Goal: Task Accomplishment & Management: Manage account settings

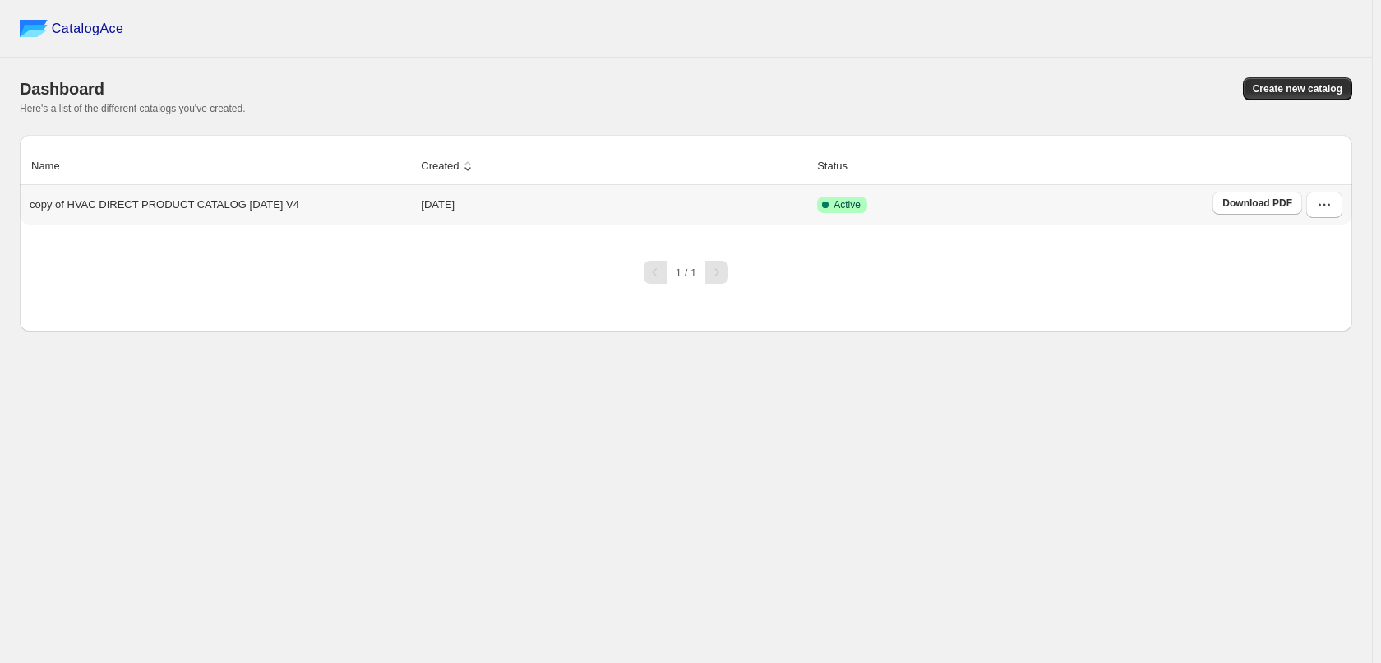
drag, startPoint x: 851, startPoint y: 204, endPoint x: 1034, endPoint y: 235, distance: 186.0
click at [851, 204] on span "Active" at bounding box center [847, 204] width 27 height 13
click at [1324, 203] on icon "button" at bounding box center [1324, 204] width 16 height 16
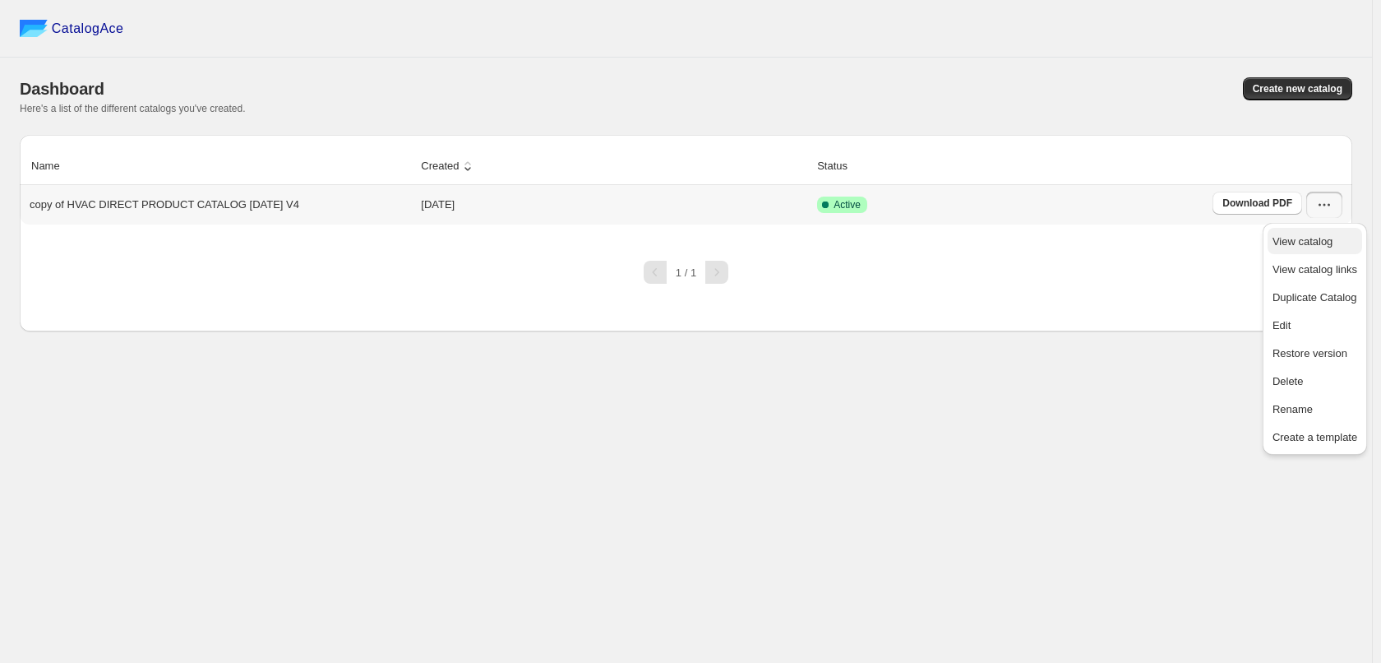
click at [1333, 243] on span "View catalog" at bounding box center [1303, 241] width 60 height 12
click at [196, 544] on div "CatalogAce Dashboard Create new catalog Here's a list of the different catalogs…" at bounding box center [686, 331] width 1372 height 663
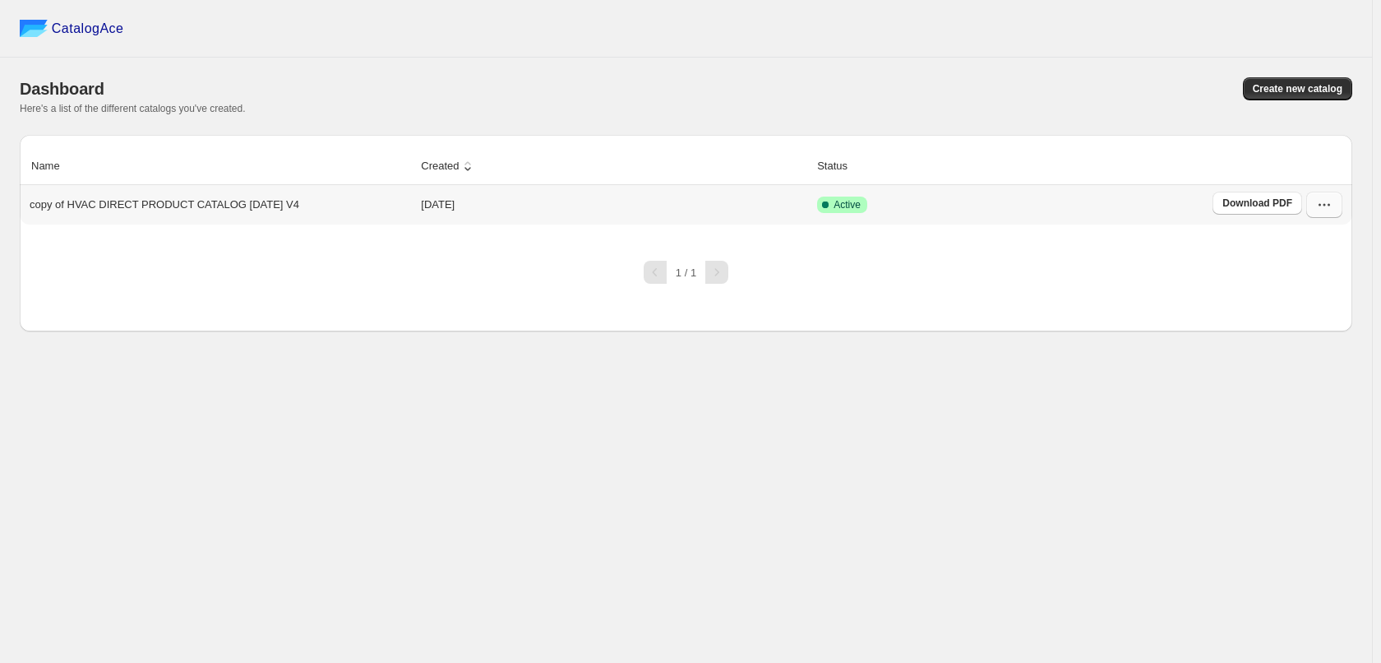
click at [1317, 213] on icon "button" at bounding box center [1324, 204] width 16 height 16
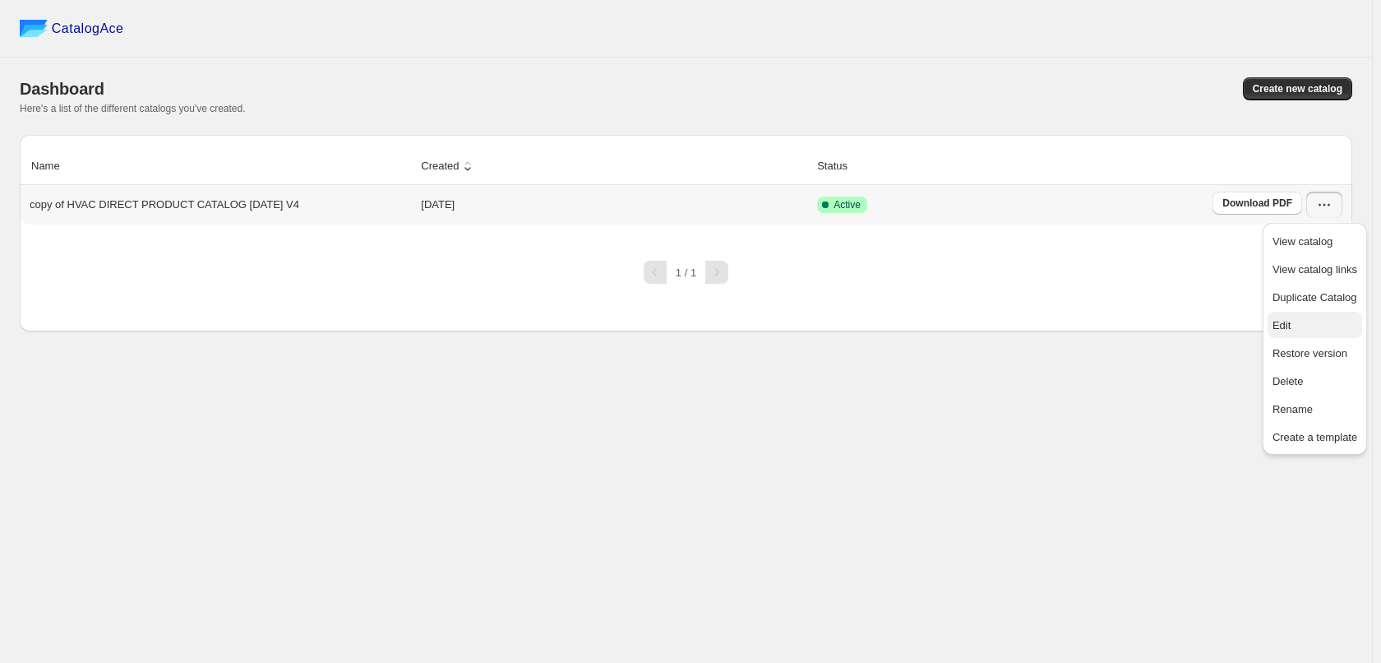
click at [1325, 320] on span "Edit" at bounding box center [1315, 325] width 85 height 16
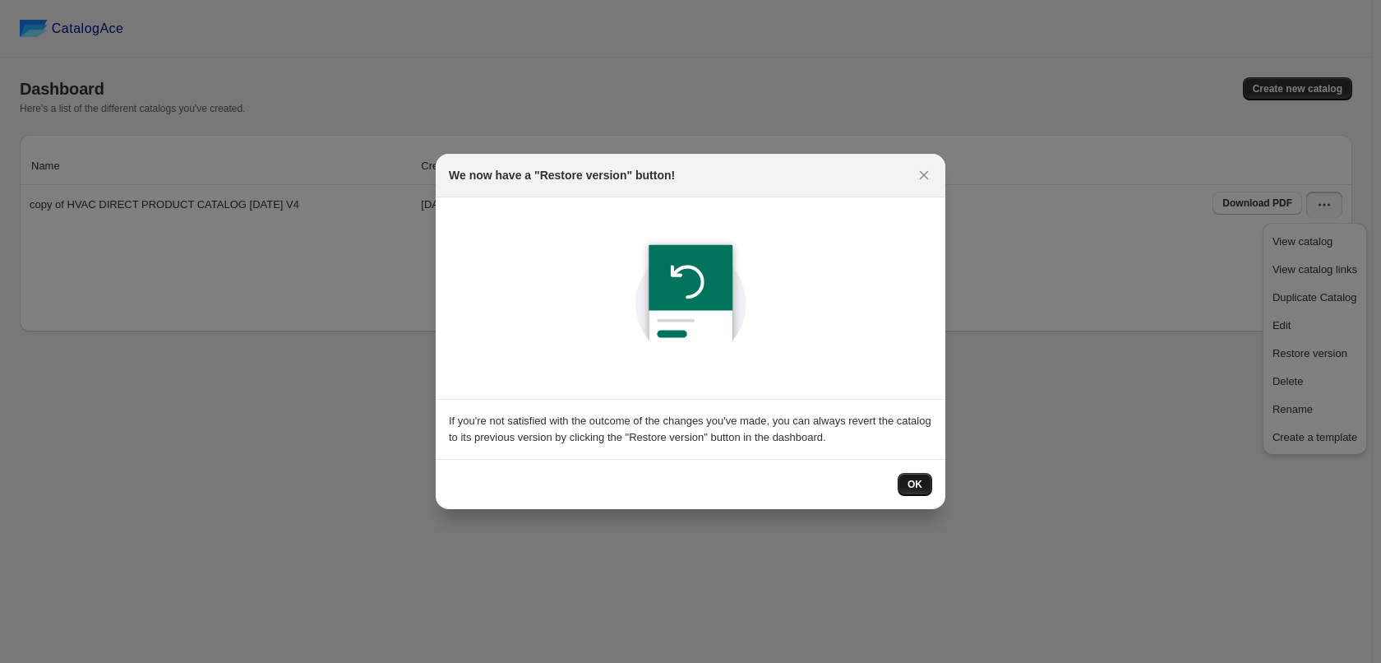
click at [919, 486] on span "OK" at bounding box center [915, 484] width 15 height 13
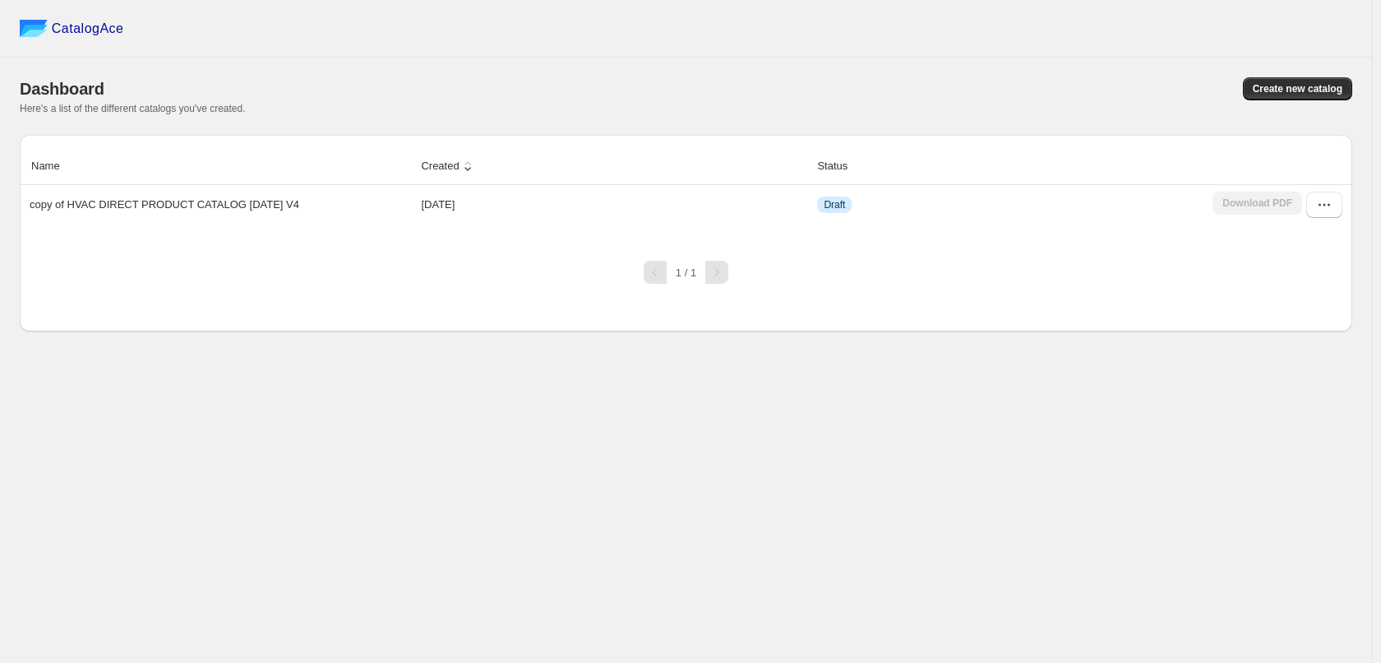
drag, startPoint x: 718, startPoint y: 467, endPoint x: 974, endPoint y: 321, distance: 295.3
click at [728, 458] on div "CatalogAce Dashboard Create new catalog Here's a list of the different catalogs…" at bounding box center [686, 331] width 1372 height 663
drag, startPoint x: 1318, startPoint y: 209, endPoint x: 1315, endPoint y: 217, distance: 8.6
click at [1317, 209] on icon "button" at bounding box center [1324, 204] width 16 height 16
click at [1328, 319] on span "Edit" at bounding box center [1315, 325] width 85 height 16
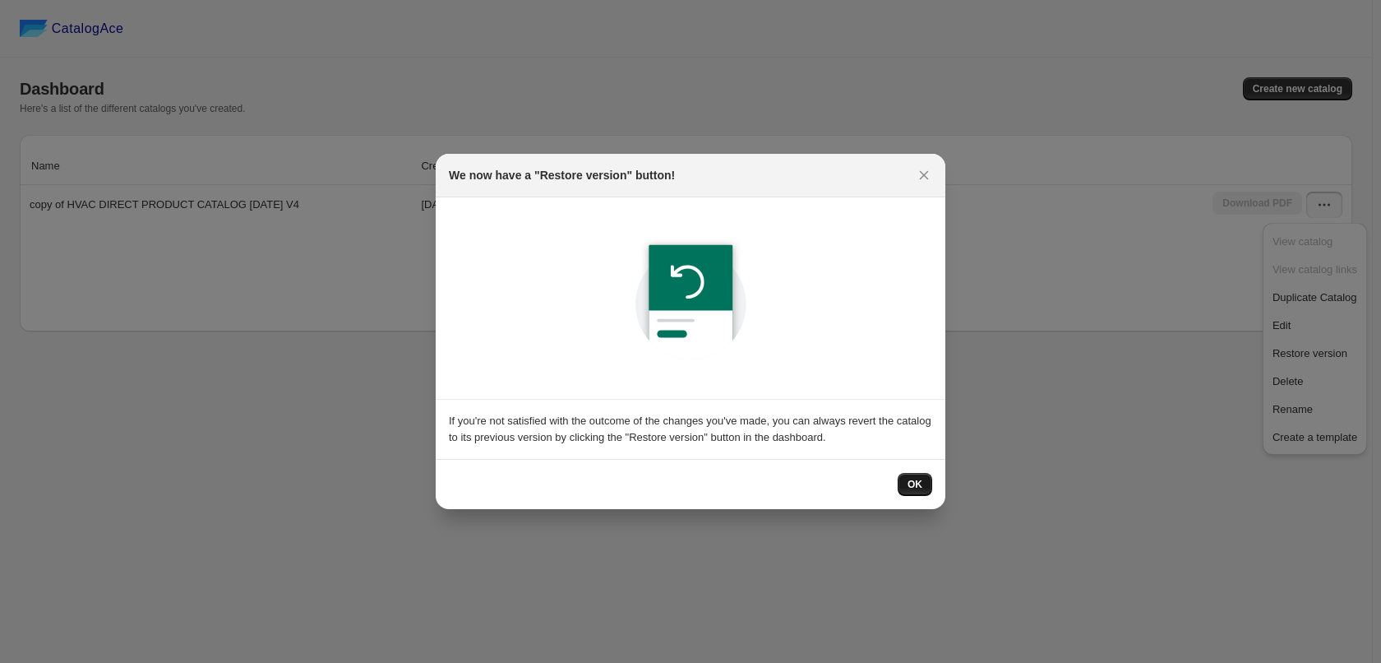
click at [917, 489] on span "OK" at bounding box center [915, 484] width 15 height 13
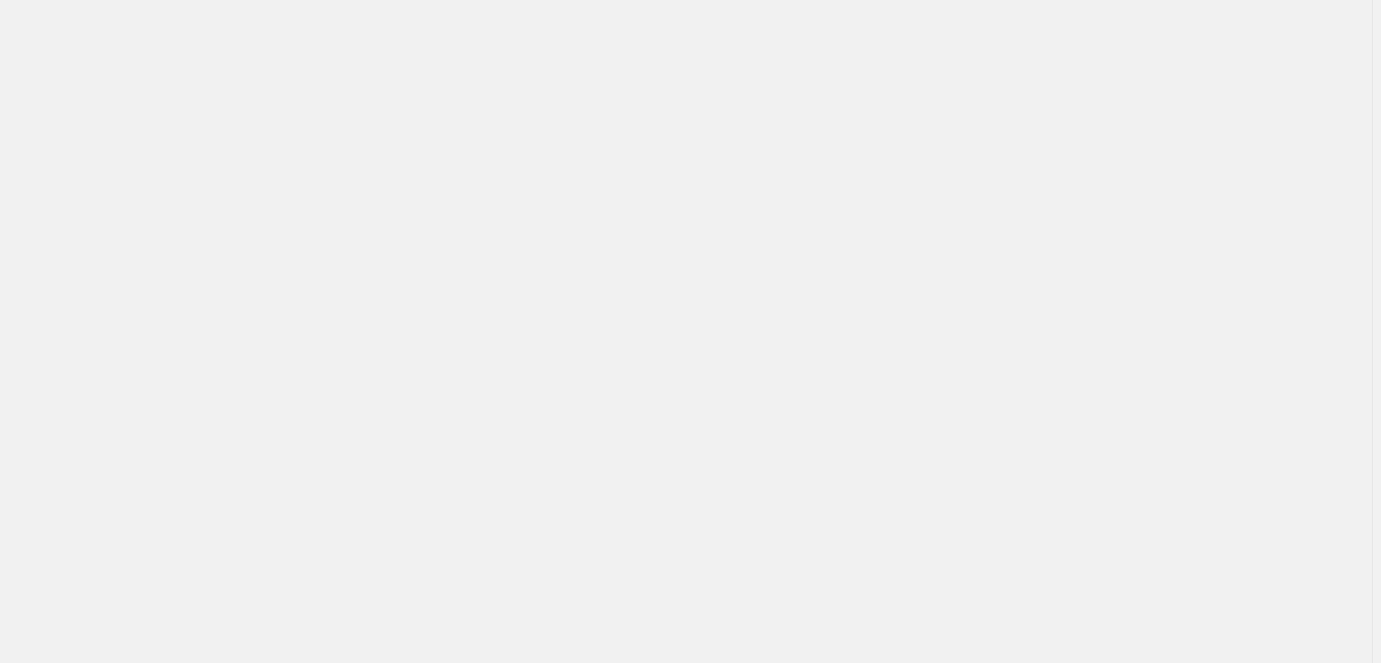
click at [876, 330] on div "Billing Help Center Get Support Suggestion box" at bounding box center [686, 331] width 1372 height 663
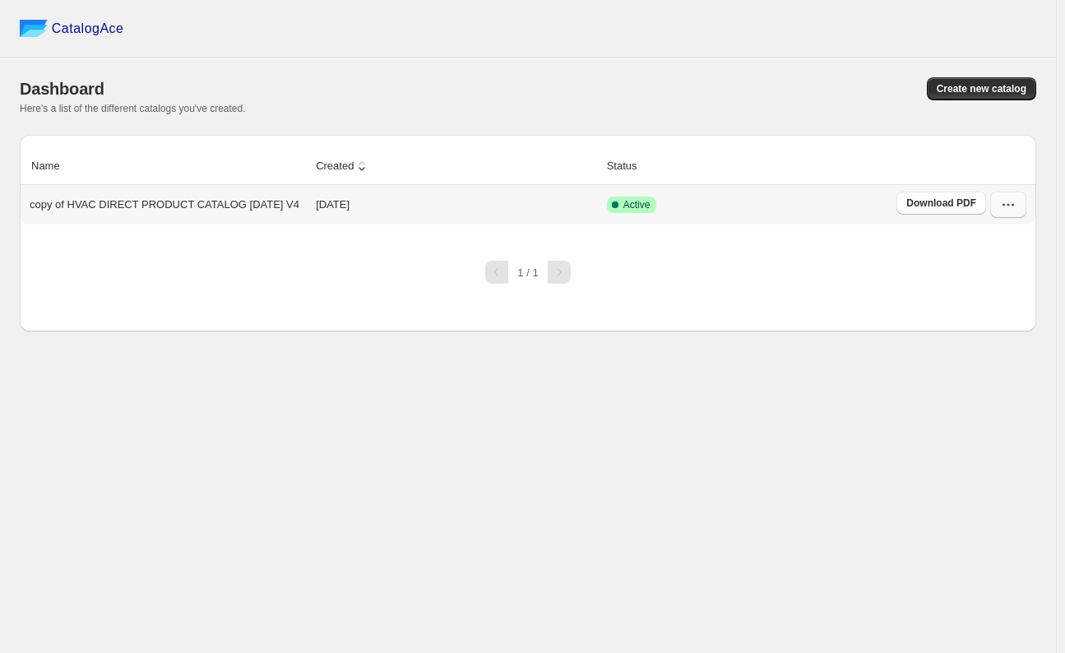
click at [1002, 202] on icon "button" at bounding box center [1008, 204] width 16 height 16
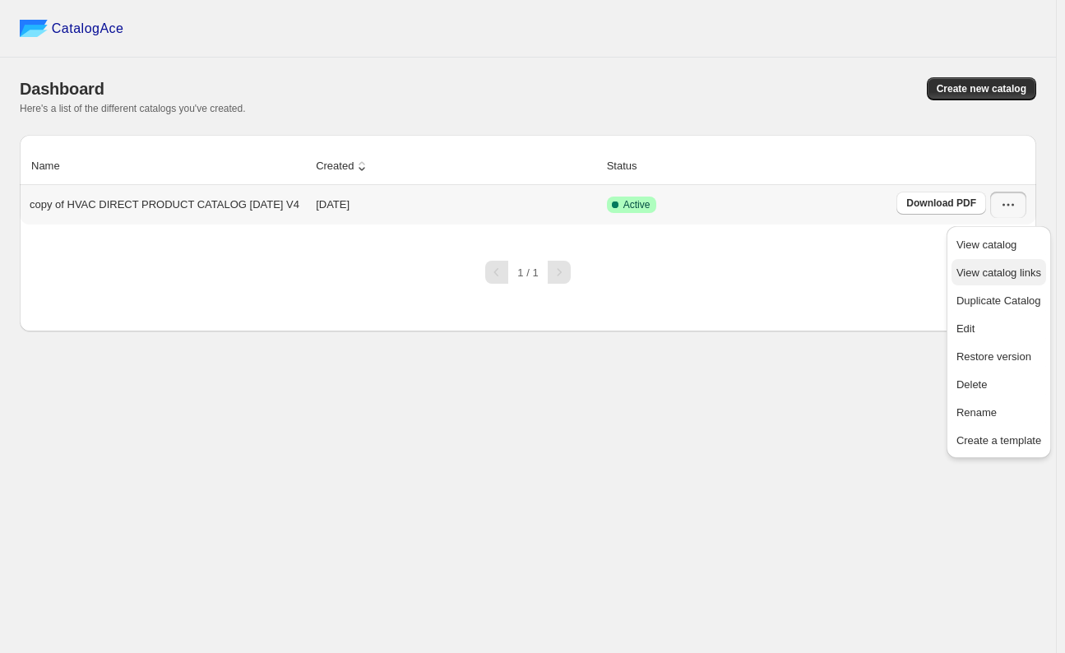
click at [1041, 268] on span "View catalog links" at bounding box center [998, 272] width 85 height 12
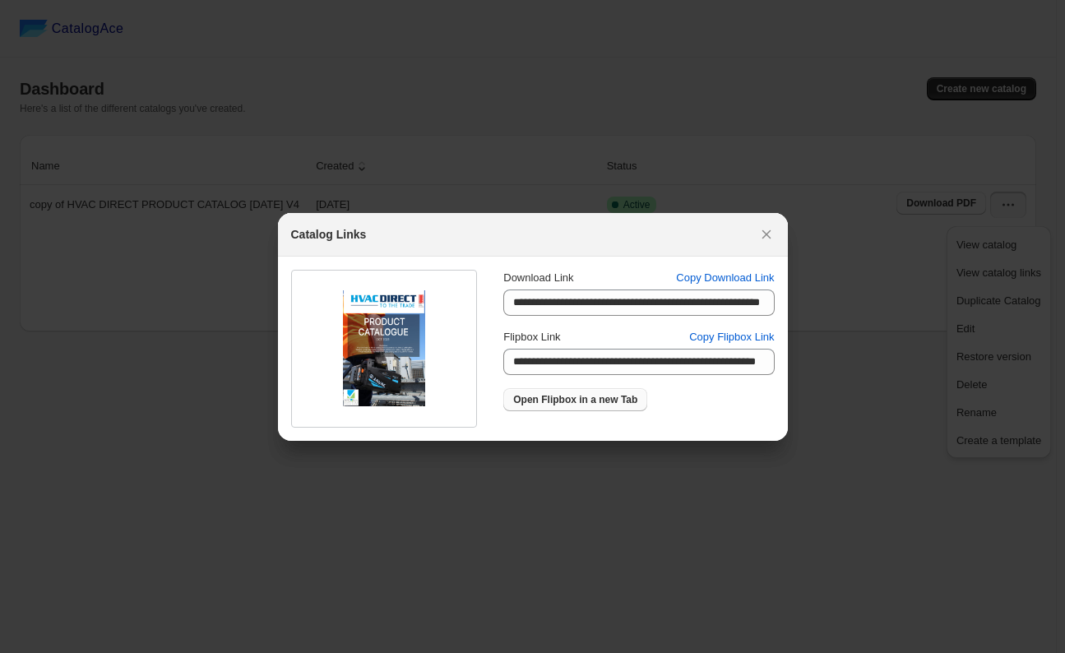
click at [605, 400] on span "Open Flipbox in a new Tab" at bounding box center [575, 399] width 124 height 13
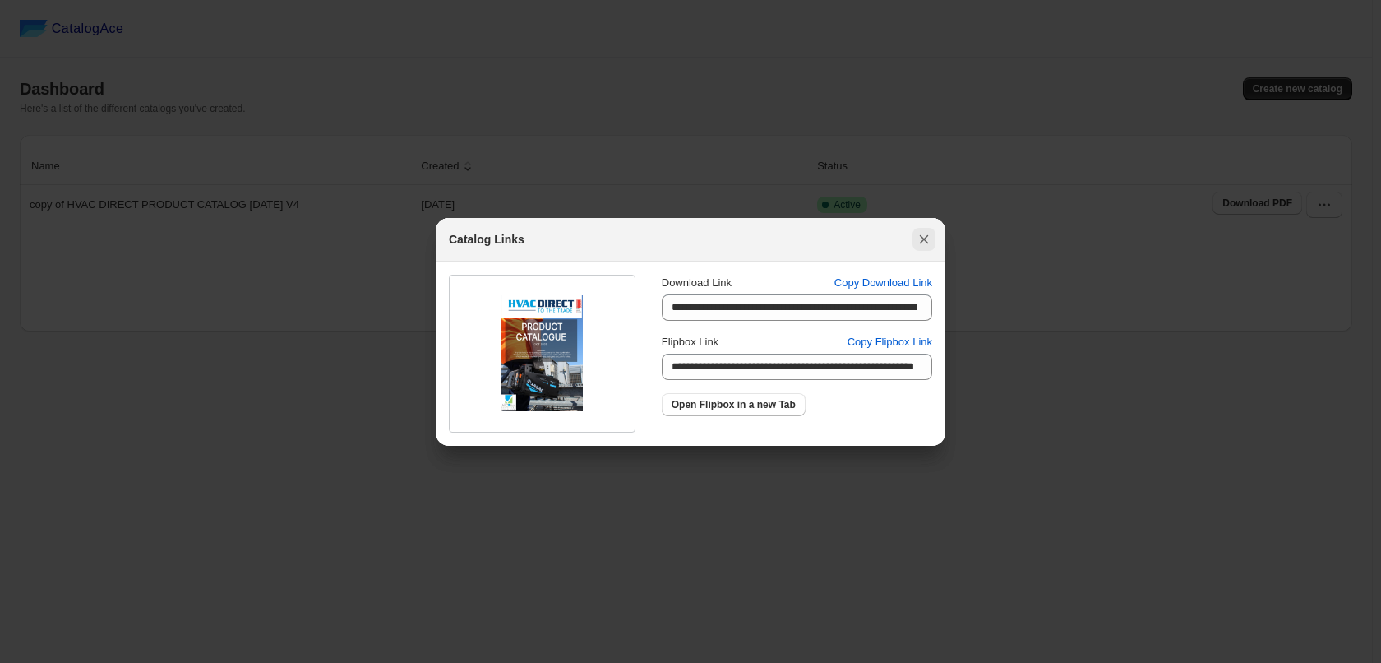
click at [920, 233] on icon ":rm:" at bounding box center [924, 239] width 16 height 16
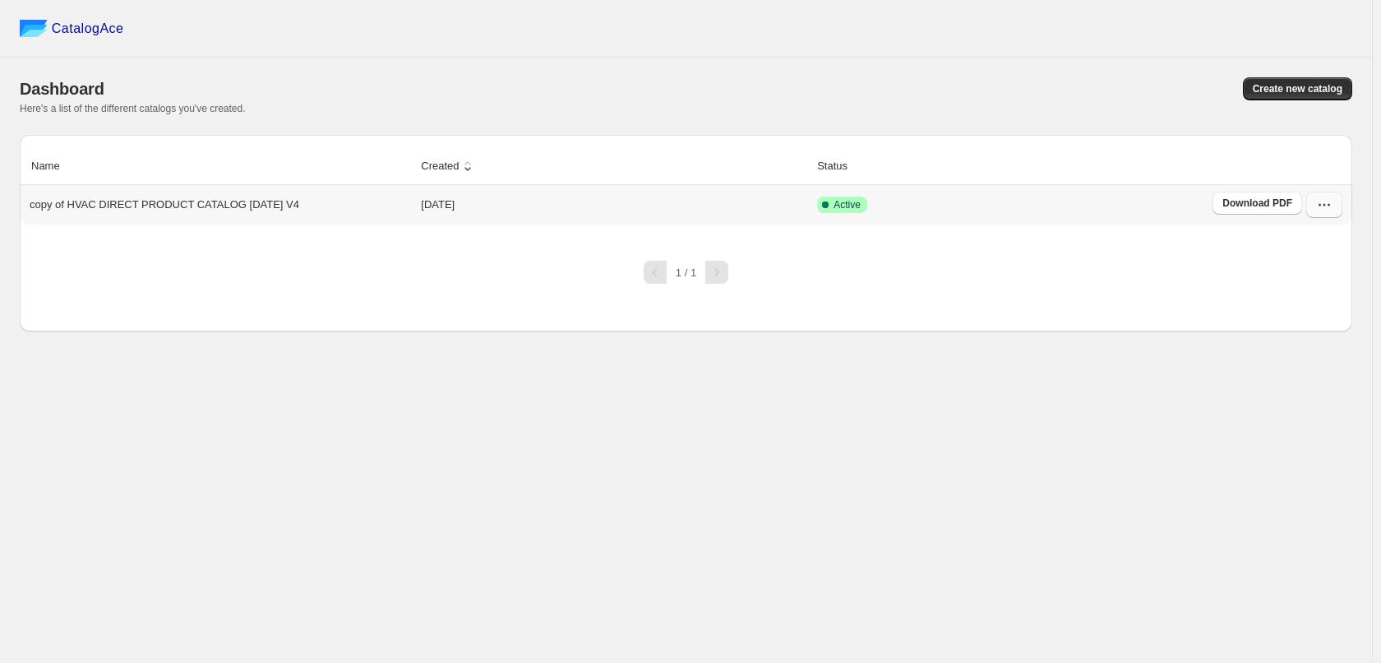
click at [1064, 207] on icon "button" at bounding box center [1324, 204] width 16 height 16
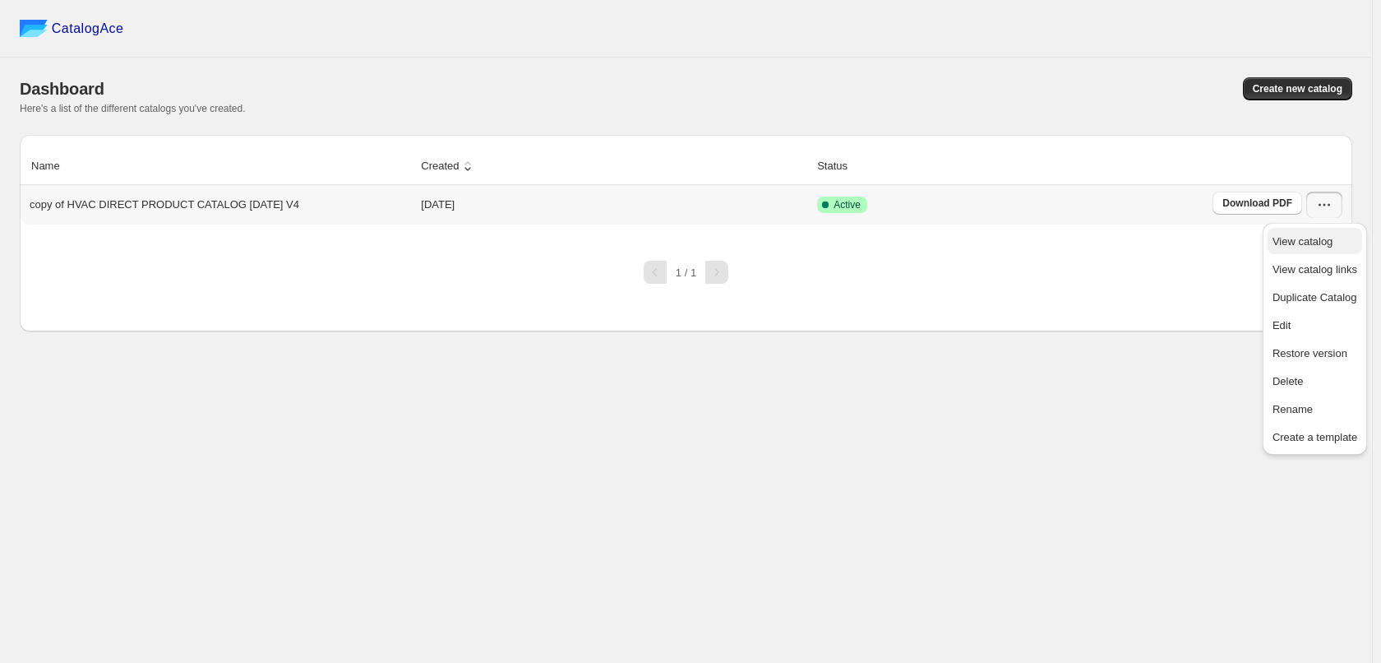
click at [1064, 236] on span "View catalog" at bounding box center [1315, 241] width 85 height 16
